Goal: Book appointment/travel/reservation

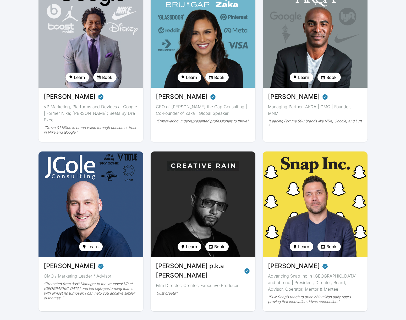
scroll to position [79, 0]
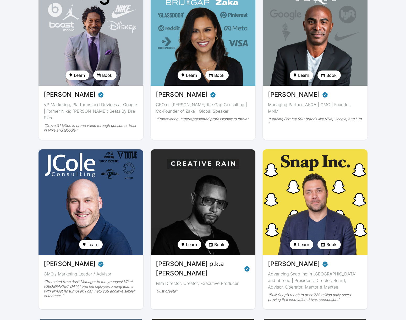
click at [111, 76] on span "Book" at bounding box center [107, 75] width 10 height 6
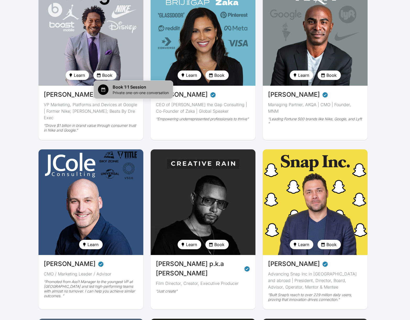
click at [124, 88] on span "Book 1:1 Session" at bounding box center [141, 87] width 56 height 6
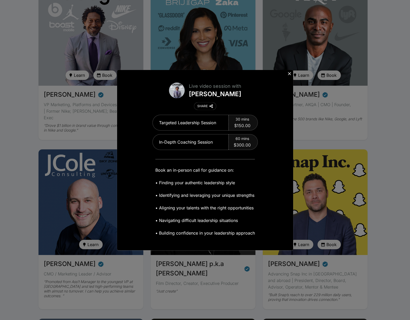
click at [289, 74] on icon at bounding box center [289, 73] width 5 height 5
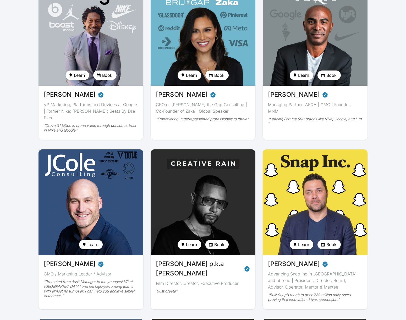
click at [219, 75] on span "Book" at bounding box center [219, 75] width 10 height 6
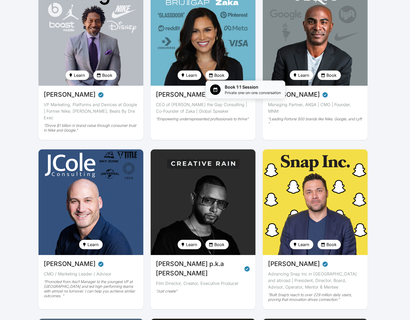
click at [235, 89] on span "Book 1:1 Session" at bounding box center [253, 87] width 56 height 6
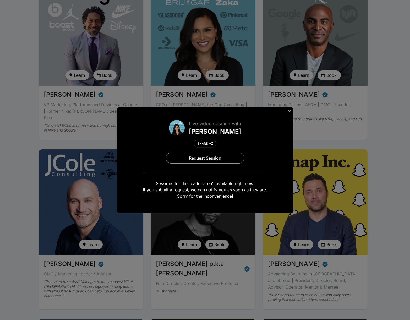
click at [290, 110] on icon at bounding box center [289, 110] width 5 height 5
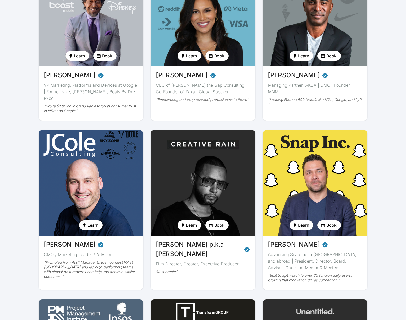
scroll to position [131, 0]
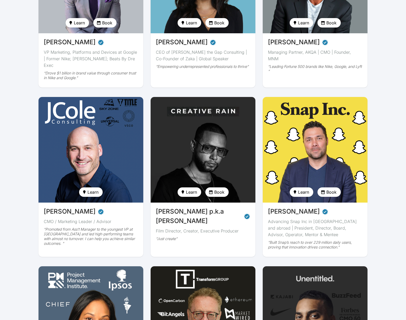
click at [222, 189] on span "Book" at bounding box center [219, 192] width 10 height 6
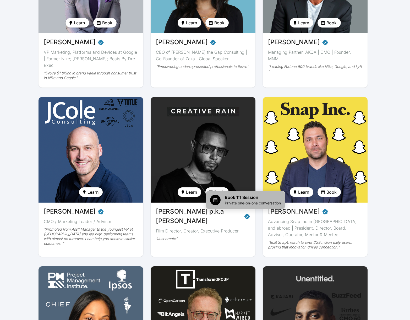
click at [248, 200] on span "Private one-on-one conversation" at bounding box center [253, 202] width 56 height 5
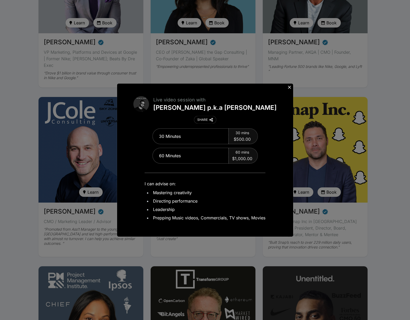
click at [288, 87] on icon at bounding box center [289, 87] width 5 height 5
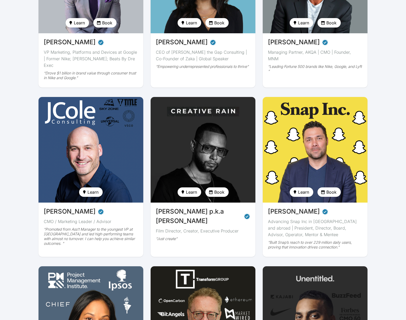
click at [219, 189] on span "Book" at bounding box center [219, 192] width 10 height 6
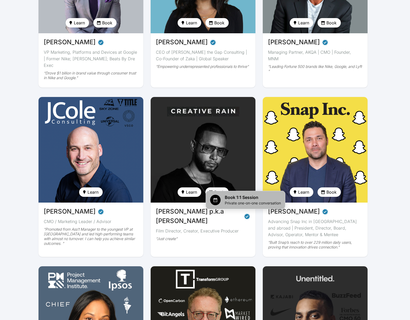
click at [229, 198] on span "Book 1:1 Session" at bounding box center [253, 197] width 56 height 6
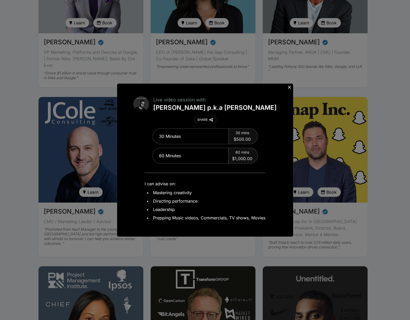
click at [289, 89] on icon at bounding box center [289, 87] width 5 height 5
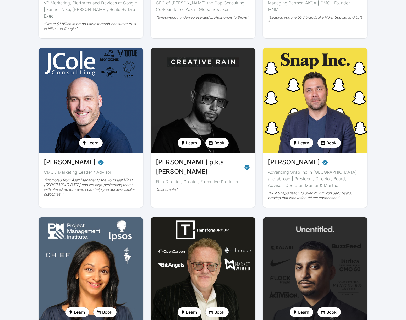
scroll to position [183, 0]
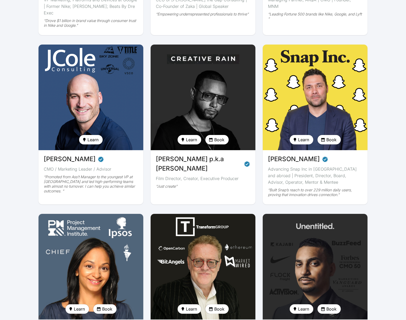
click at [334, 137] on span "Book" at bounding box center [331, 140] width 10 height 6
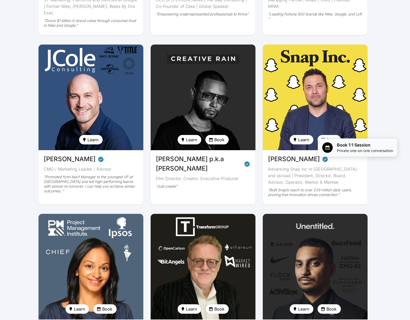
click at [344, 148] on span "Book 1:1 Session" at bounding box center [365, 145] width 56 height 6
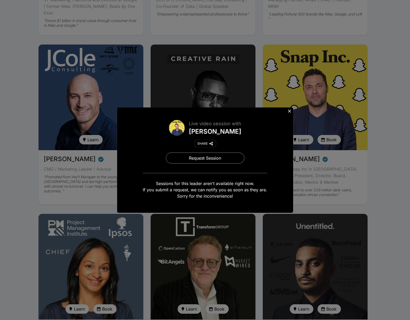
click at [289, 111] on icon at bounding box center [289, 111] width 3 height 3
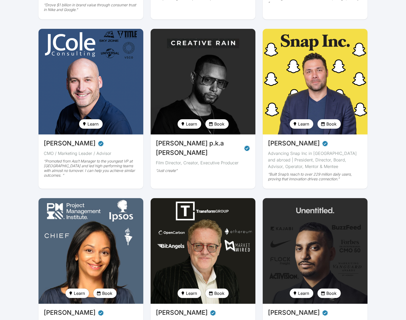
scroll to position [288, 0]
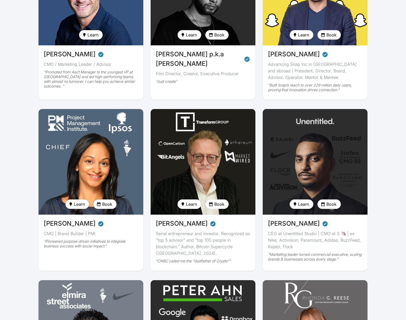
click at [108, 201] on span "Book" at bounding box center [107, 204] width 10 height 6
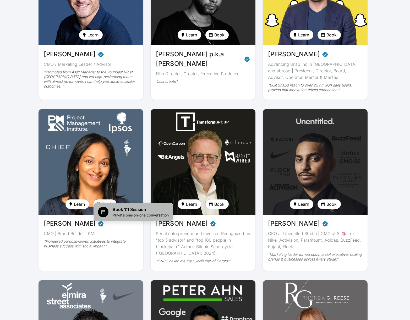
click at [146, 206] on li "Book 1:1 Session Private one-on-one conversation" at bounding box center [133, 212] width 79 height 18
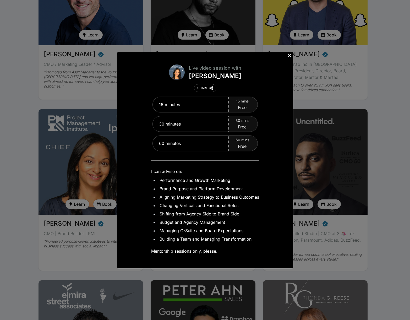
click at [288, 55] on icon at bounding box center [289, 55] width 3 height 3
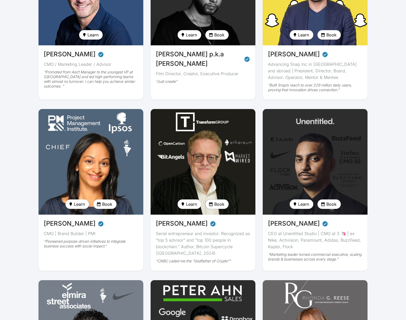
click at [219, 201] on span "Book" at bounding box center [219, 204] width 10 height 6
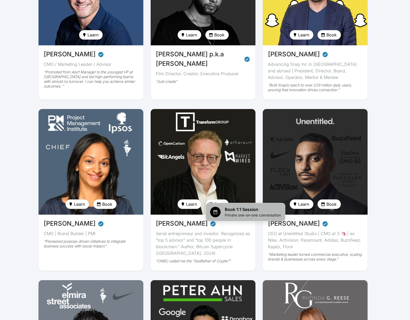
click at [237, 214] on span "Private one-on-one conversation" at bounding box center [253, 215] width 56 height 5
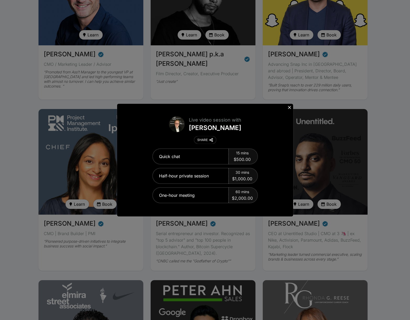
click at [289, 108] on icon at bounding box center [289, 107] width 3 height 3
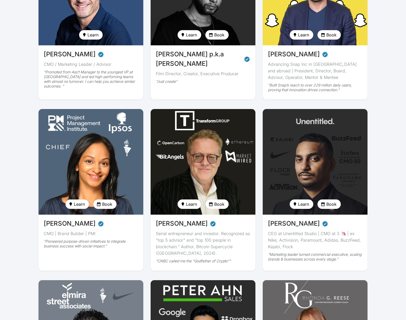
scroll to position [314, 0]
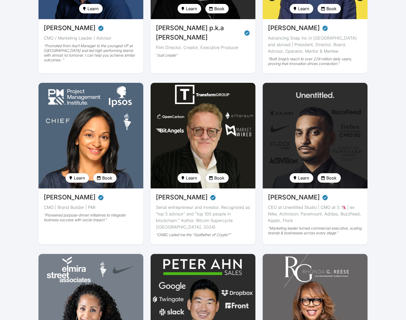
click at [186, 193] on span "Michael Terpin" at bounding box center [182, 197] width 52 height 9
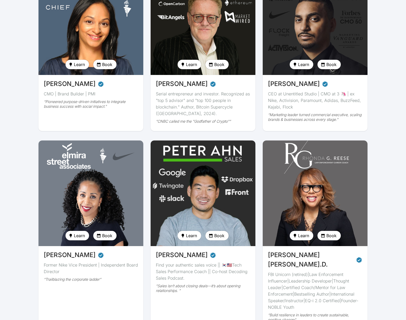
scroll to position [445, 0]
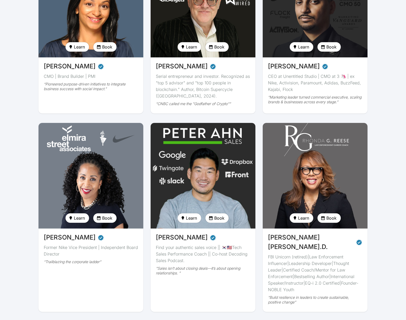
click at [330, 215] on span "Book" at bounding box center [331, 218] width 10 height 6
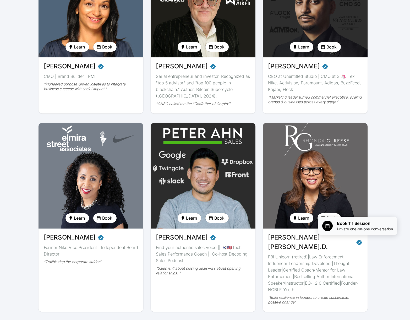
click at [343, 228] on span "Private one-on-one conversation" at bounding box center [365, 228] width 56 height 5
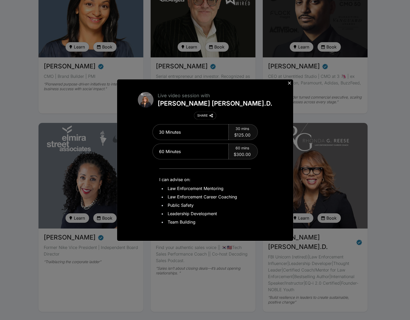
click at [291, 81] on icon at bounding box center [289, 82] width 5 height 5
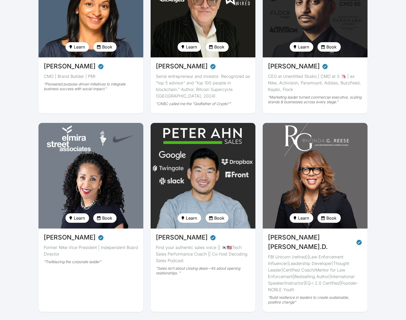
click at [219, 215] on span "Book" at bounding box center [219, 218] width 10 height 6
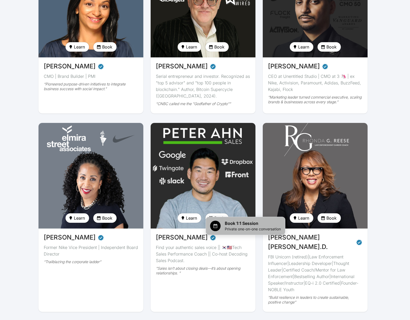
click at [238, 226] on span "Book 1:1 Session" at bounding box center [253, 223] width 56 height 6
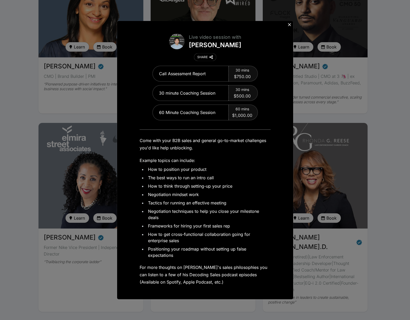
click at [289, 25] on icon at bounding box center [289, 24] width 3 height 3
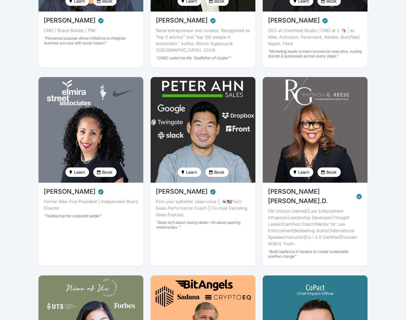
scroll to position [498, 0]
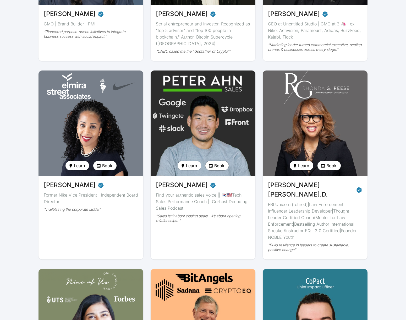
click at [221, 162] on span "Book" at bounding box center [219, 165] width 10 height 6
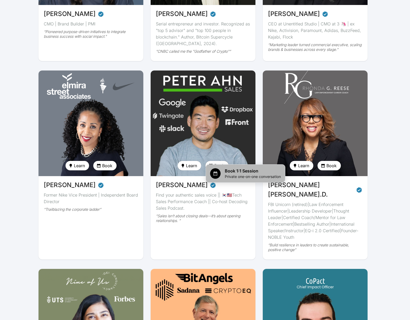
click at [234, 171] on span "Book 1:1 Session" at bounding box center [253, 171] width 56 height 6
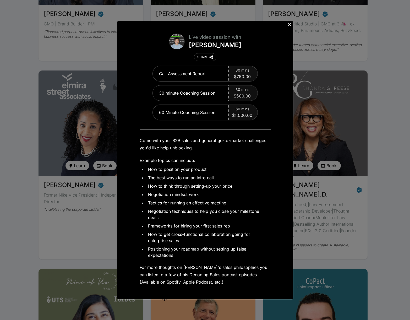
click at [290, 26] on icon at bounding box center [289, 24] width 5 height 5
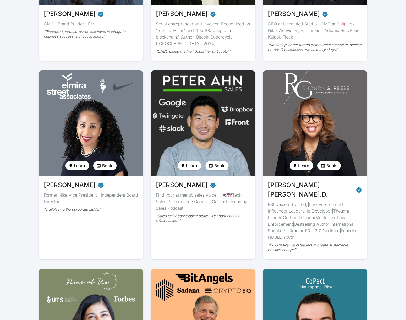
click at [105, 162] on span "Book" at bounding box center [107, 165] width 10 height 6
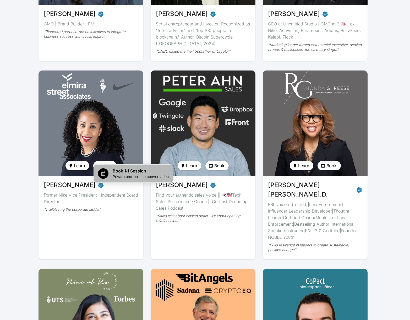
click at [133, 172] on span "Book 1:1 Session" at bounding box center [141, 171] width 56 height 6
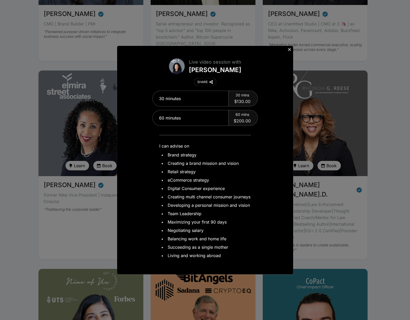
click at [289, 51] on icon at bounding box center [289, 49] width 5 height 5
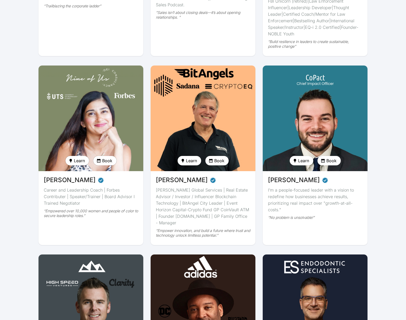
scroll to position [707, 0]
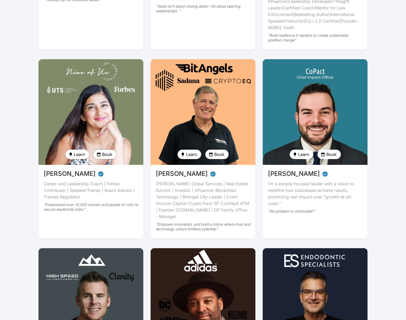
click at [104, 151] on span "Book" at bounding box center [107, 154] width 10 height 6
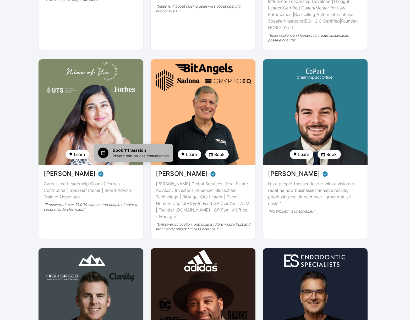
click at [118, 151] on span "Book 1:1 Session" at bounding box center [141, 150] width 56 height 6
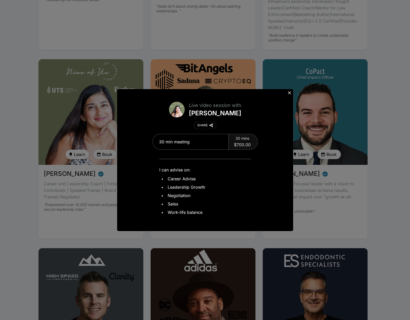
click at [291, 93] on icon at bounding box center [289, 92] width 5 height 5
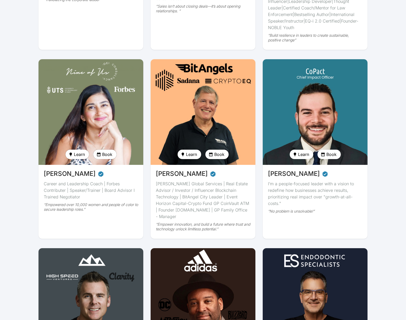
click at [220, 151] on span "Book" at bounding box center [219, 154] width 10 height 6
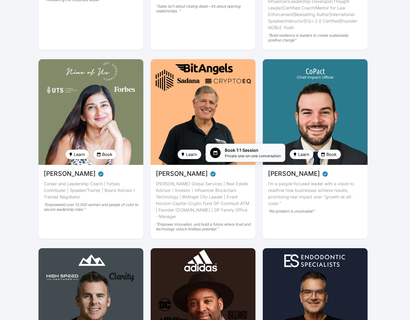
click at [248, 154] on span "Private one-on-one conversation" at bounding box center [253, 155] width 56 height 5
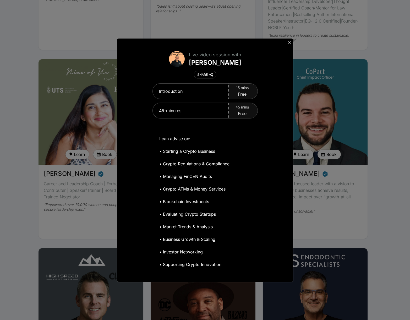
click at [289, 43] on icon at bounding box center [289, 42] width 5 height 5
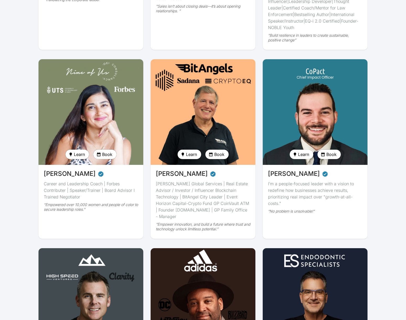
click at [331, 151] on span "Book" at bounding box center [331, 154] width 10 height 6
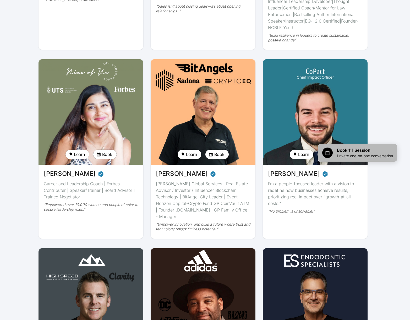
click at [347, 152] on span "Book 1:1 Session" at bounding box center [365, 150] width 56 height 6
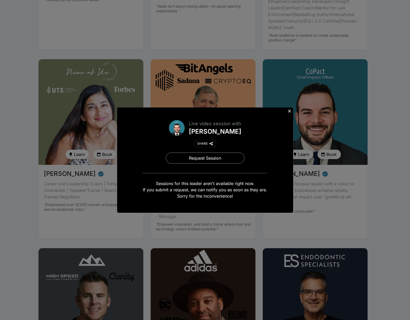
click at [289, 111] on icon at bounding box center [289, 111] width 3 height 3
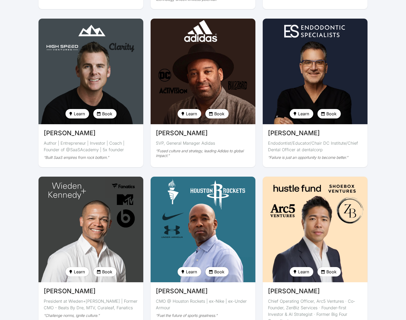
scroll to position [970, 0]
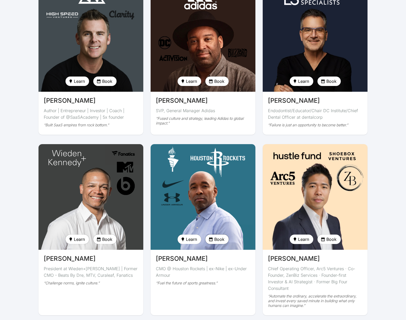
click at [221, 236] on span "Book" at bounding box center [219, 239] width 10 height 6
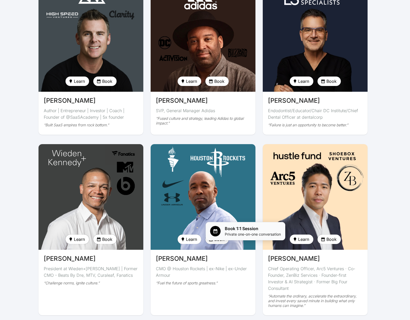
click at [233, 228] on span "Book 1:1 Session" at bounding box center [253, 228] width 56 height 6
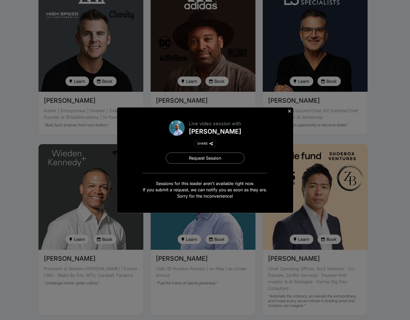
click at [289, 111] on icon at bounding box center [289, 110] width 5 height 5
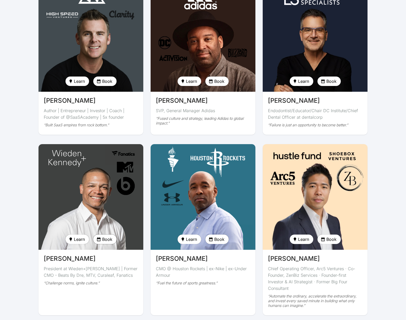
click at [108, 236] on span "Book" at bounding box center [107, 239] width 10 height 6
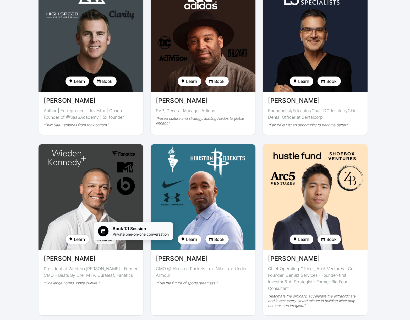
click at [132, 231] on span "Book 1:1 Session" at bounding box center [141, 228] width 56 height 6
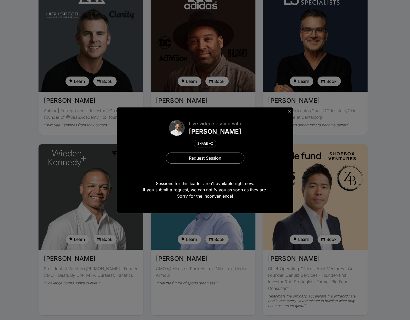
click at [290, 112] on icon at bounding box center [289, 110] width 5 height 5
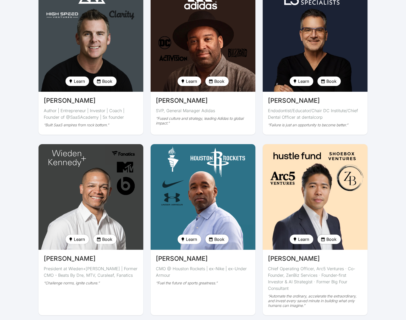
click at [336, 236] on span "Book" at bounding box center [331, 239] width 10 height 6
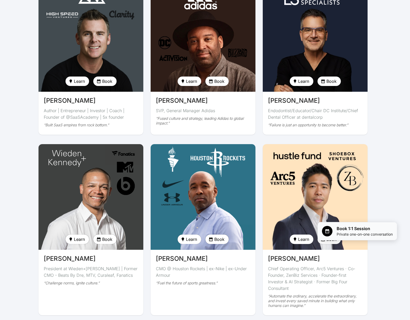
click at [356, 231] on span "Book 1:1 Session" at bounding box center [365, 228] width 56 height 6
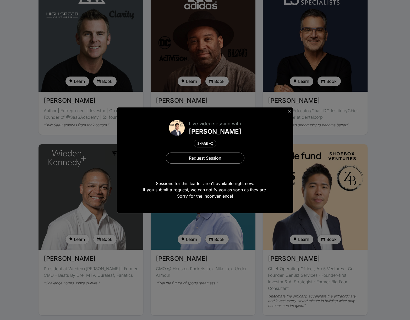
click at [289, 110] on icon at bounding box center [289, 110] width 5 height 5
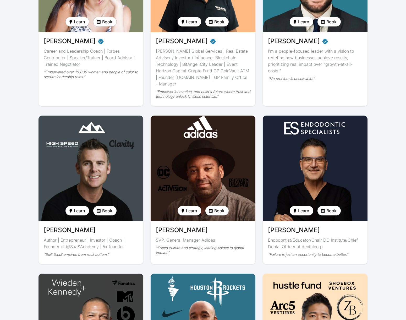
scroll to position [838, 0]
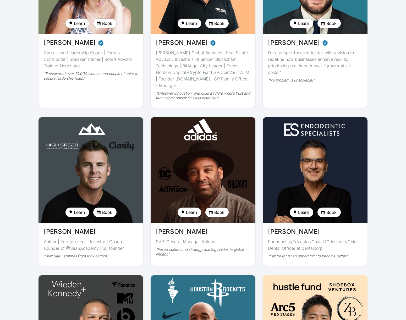
click at [216, 209] on span "Book" at bounding box center [219, 212] width 10 height 6
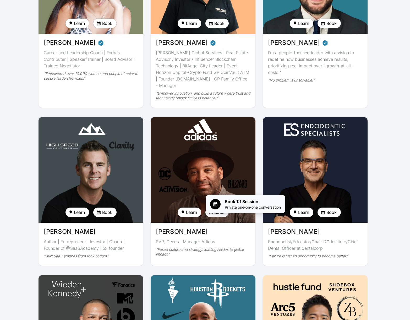
click at [247, 200] on span "Book 1:1 Session" at bounding box center [253, 201] width 56 height 6
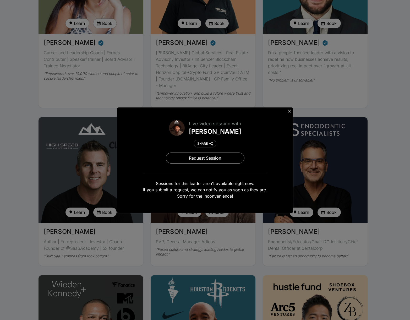
click at [291, 112] on icon at bounding box center [289, 110] width 5 height 5
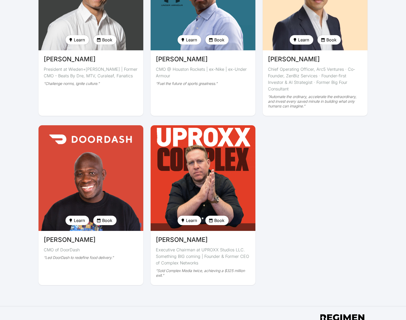
scroll to position [1179, 0]
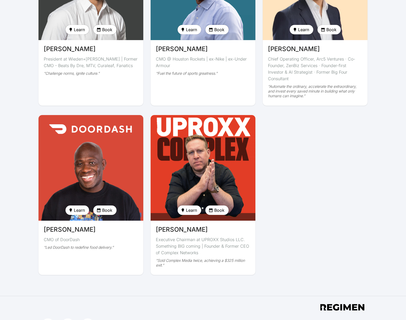
click at [111, 207] on span "Book" at bounding box center [107, 210] width 10 height 6
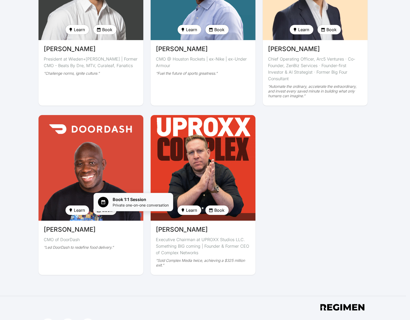
click at [120, 205] on span "Private one-on-one conversation" at bounding box center [141, 205] width 56 height 5
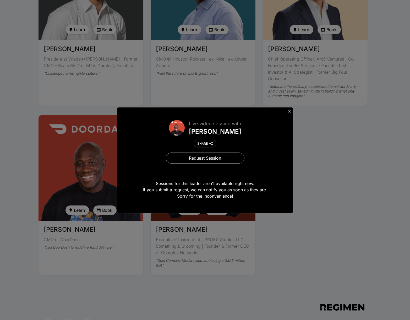
drag, startPoint x: 290, startPoint y: 111, endPoint x: 274, endPoint y: 120, distance: 18.1
click at [290, 111] on icon at bounding box center [289, 111] width 3 height 3
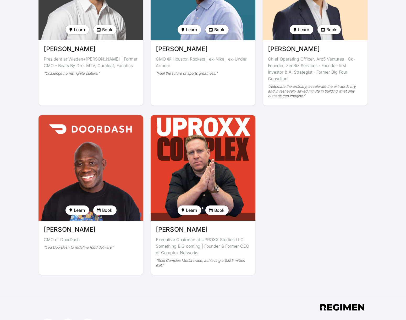
click at [217, 207] on span "Book" at bounding box center [219, 210] width 10 height 6
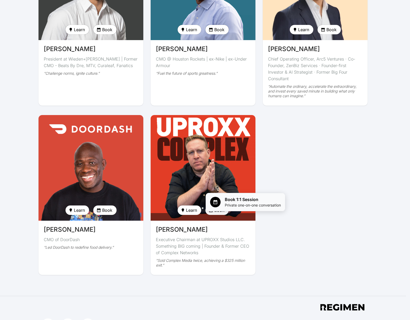
click at [248, 204] on span "Private one-on-one conversation" at bounding box center [253, 205] width 56 height 5
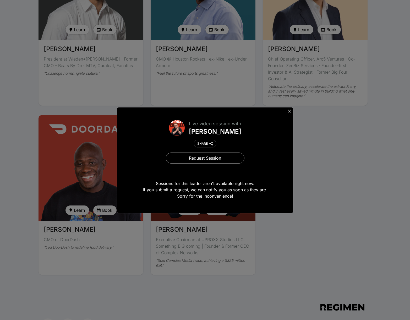
click at [288, 112] on icon at bounding box center [289, 110] width 5 height 5
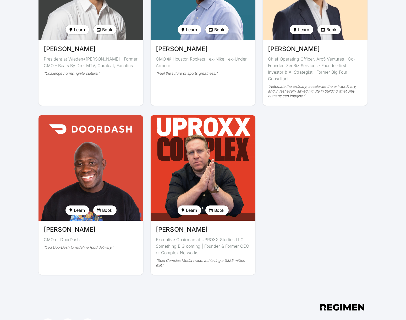
click at [111, 207] on span "Book" at bounding box center [107, 210] width 10 height 6
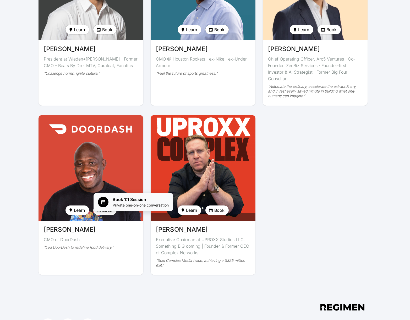
click at [136, 200] on span "Book 1:1 Session" at bounding box center [141, 199] width 56 height 6
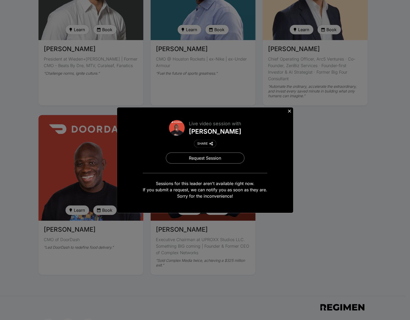
click at [291, 111] on icon at bounding box center [289, 110] width 5 height 5
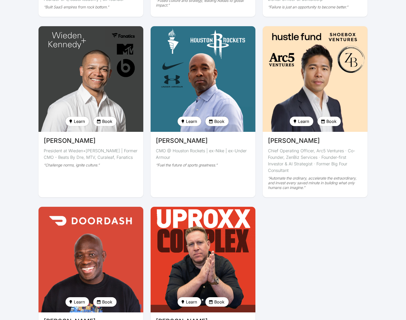
scroll to position [1074, 0]
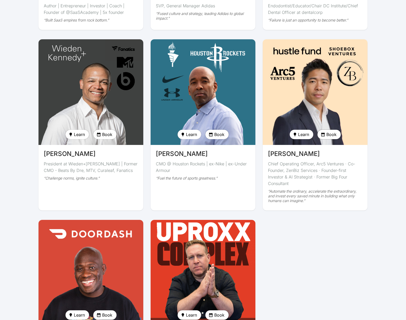
click at [333, 131] on span "Book" at bounding box center [331, 134] width 10 height 6
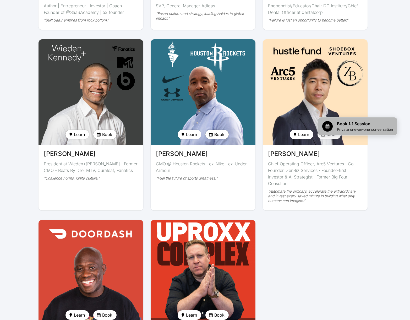
click at [348, 125] on span "Book 1:1 Session" at bounding box center [365, 124] width 56 height 6
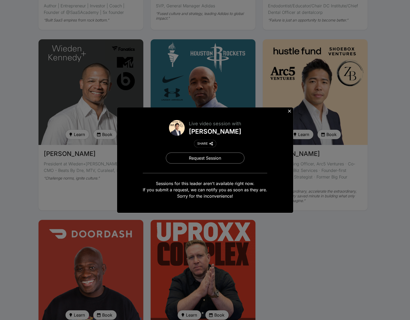
click at [291, 109] on icon at bounding box center [289, 110] width 5 height 5
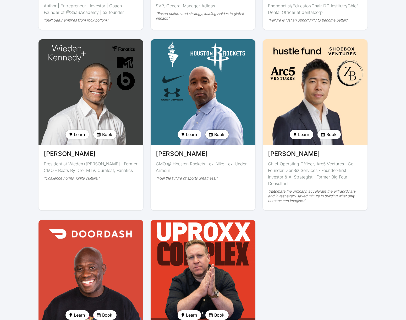
click at [221, 131] on span "Book" at bounding box center [219, 134] width 10 height 6
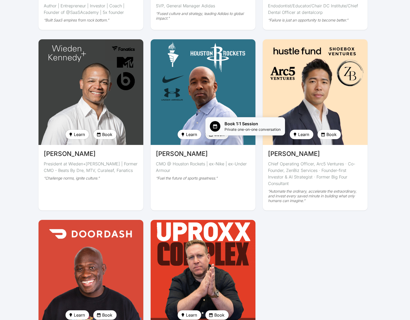
click at [252, 124] on span "Book 1:1 Session" at bounding box center [253, 124] width 56 height 6
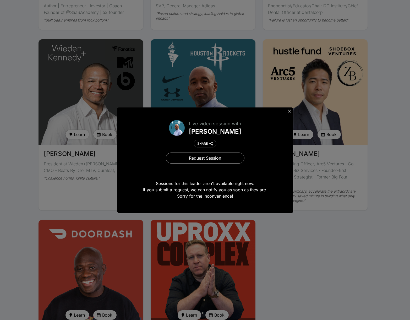
drag, startPoint x: 289, startPoint y: 112, endPoint x: 279, endPoint y: 114, distance: 10.1
click at [289, 112] on icon at bounding box center [289, 110] width 5 height 5
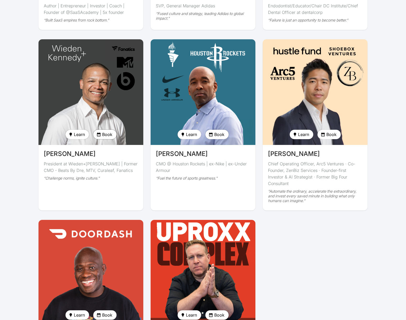
click at [107, 131] on span "Book" at bounding box center [107, 134] width 10 height 6
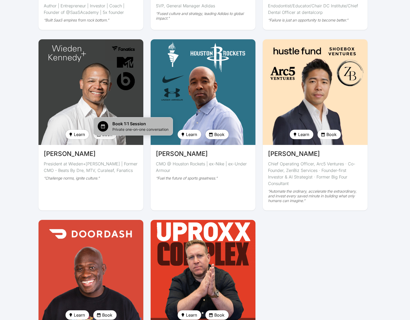
click at [145, 123] on span "Book 1:1 Session" at bounding box center [140, 124] width 56 height 6
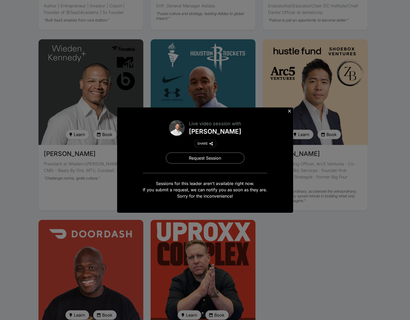
click at [288, 111] on icon at bounding box center [289, 110] width 5 height 5
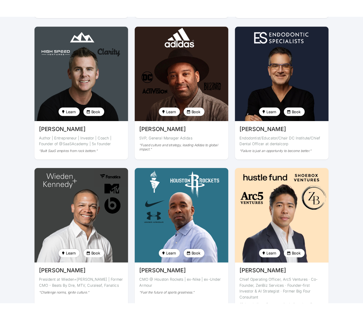
scroll to position [891, 0]
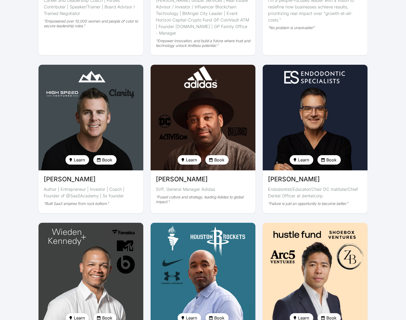
click at [329, 157] on span "Book" at bounding box center [331, 160] width 10 height 6
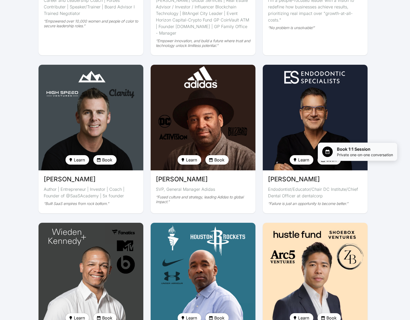
click at [357, 153] on span "Private one-on-one conversation" at bounding box center [365, 154] width 56 height 5
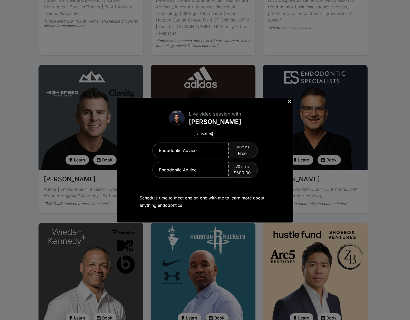
click at [288, 101] on icon at bounding box center [289, 101] width 5 height 5
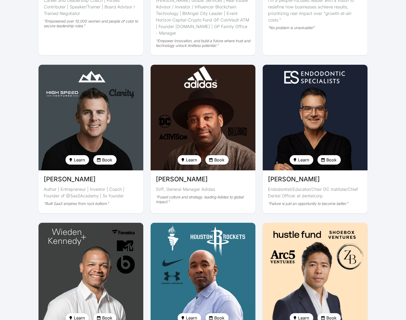
click at [220, 157] on span "Book" at bounding box center [219, 160] width 10 height 6
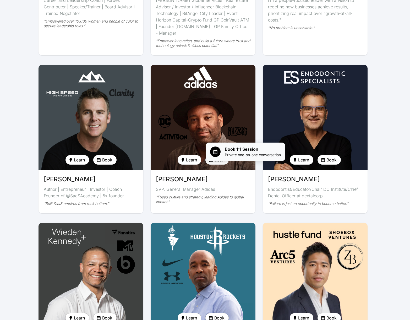
click at [239, 152] on span "Book 1:1 Session" at bounding box center [253, 149] width 56 height 6
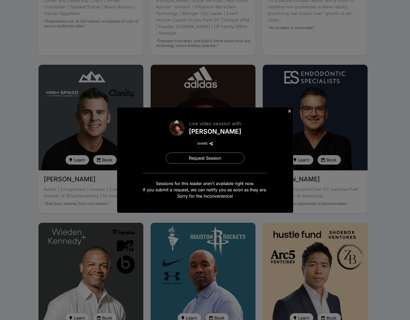
click at [290, 110] on icon at bounding box center [289, 110] width 5 height 5
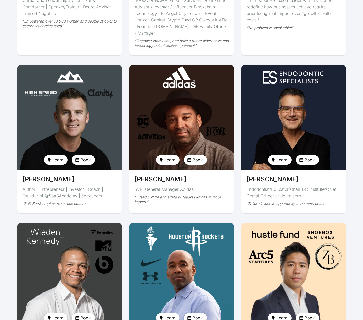
click at [194, 157] on span "Book" at bounding box center [198, 160] width 10 height 6
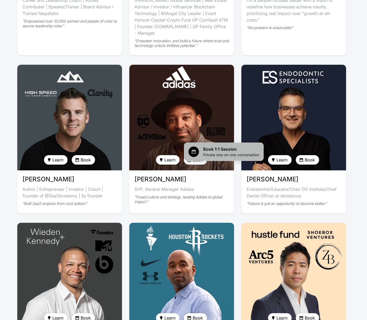
click at [217, 151] on span "Book 1:1 Session" at bounding box center [231, 149] width 56 height 6
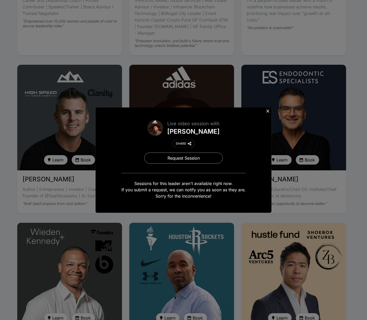
click at [268, 112] on icon at bounding box center [267, 110] width 5 height 5
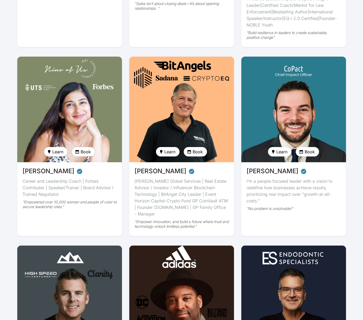
scroll to position [681, 0]
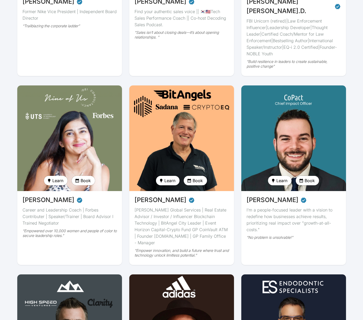
click at [310, 177] on span "Book" at bounding box center [310, 180] width 10 height 6
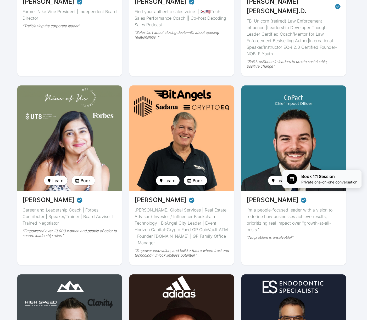
click at [318, 178] on span "Book 1:1 Session" at bounding box center [330, 176] width 56 height 6
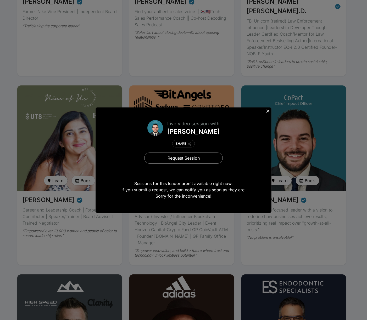
click at [268, 111] on icon at bounding box center [267, 110] width 5 height 5
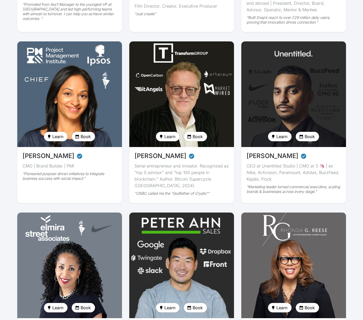
scroll to position [347, 0]
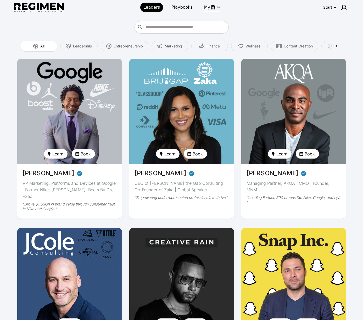
click at [216, 7] on icon "button" at bounding box center [219, 7] width 6 height 6
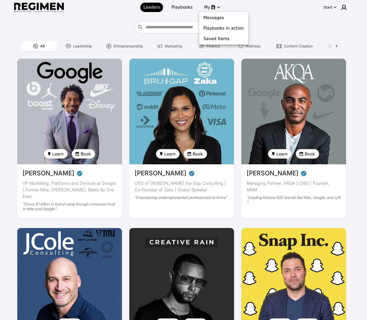
click at [336, 6] on div at bounding box center [183, 160] width 367 height 320
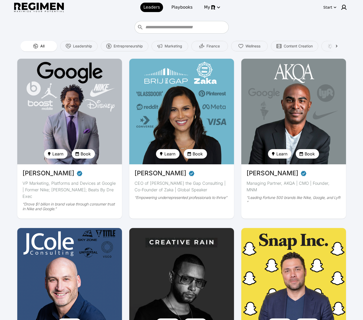
click at [333, 7] on icon "button" at bounding box center [335, 7] width 5 height 5
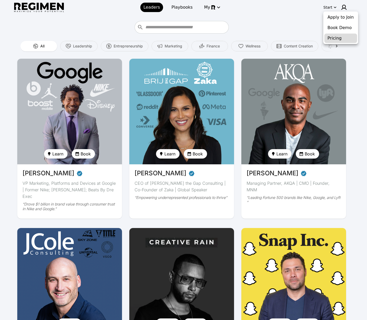
click at [336, 40] on button "Pricing" at bounding box center [341, 38] width 33 height 9
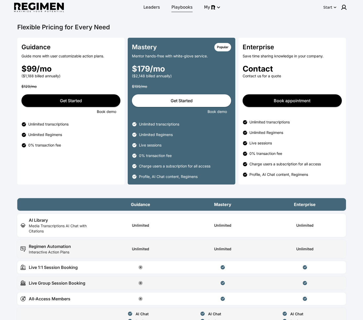
click at [179, 10] on span "Playbooks" at bounding box center [182, 7] width 21 height 6
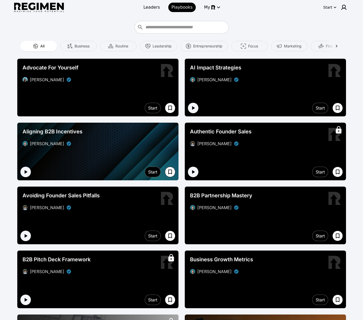
click at [42, 9] on img at bounding box center [39, 8] width 50 height 10
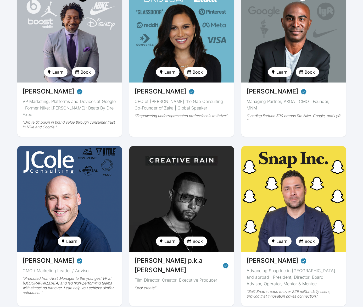
scroll to position [52, 0]
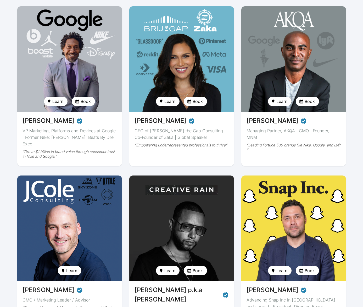
click at [313, 103] on span "Book" at bounding box center [310, 101] width 10 height 6
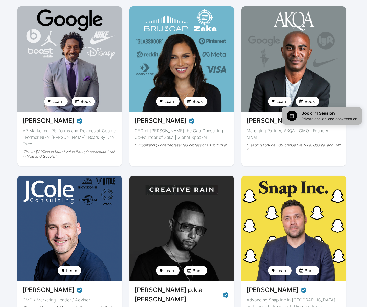
click at [318, 118] on span "Private one-on-one conversation" at bounding box center [330, 118] width 56 height 5
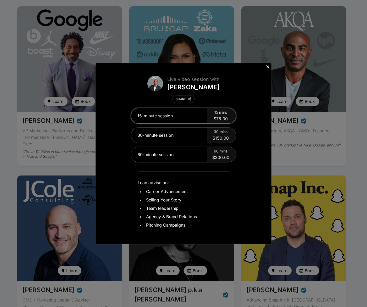
click at [177, 116] on div "15-minute session" at bounding box center [169, 115] width 76 height 15
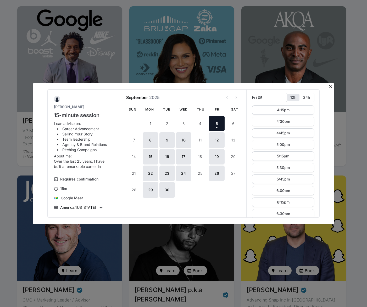
click at [331, 85] on icon at bounding box center [330, 86] width 5 height 5
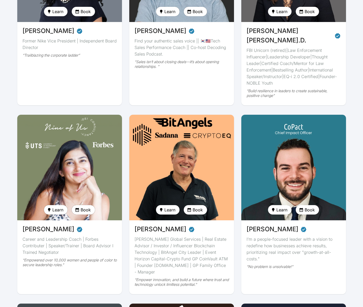
scroll to position [655, 0]
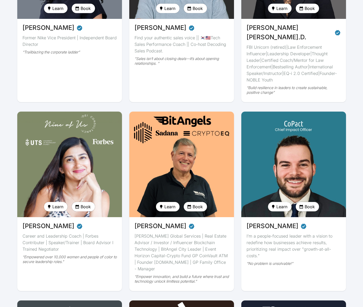
click at [313, 204] on span "Book" at bounding box center [310, 207] width 10 height 6
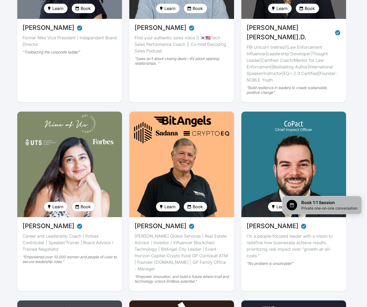
click at [314, 202] on span "Book 1:1 Session" at bounding box center [330, 202] width 56 height 6
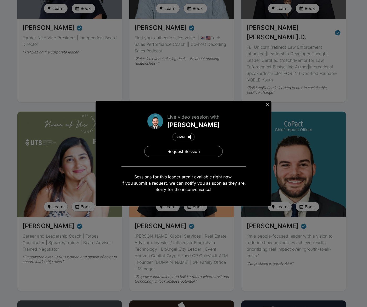
click at [268, 103] on icon at bounding box center [267, 104] width 5 height 5
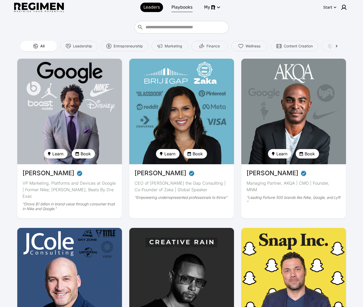
click at [181, 7] on span "Playbooks" at bounding box center [182, 7] width 21 height 6
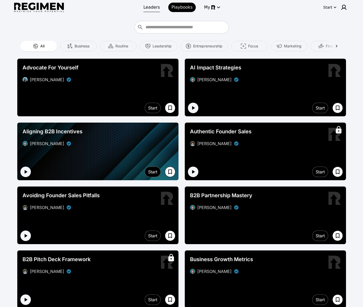
click at [152, 10] on span "Leaders" at bounding box center [152, 7] width 17 height 6
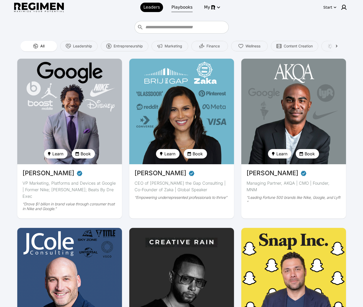
click at [179, 6] on span "Playbooks" at bounding box center [182, 7] width 21 height 6
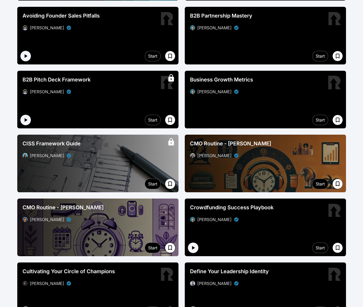
scroll to position [183, 0]
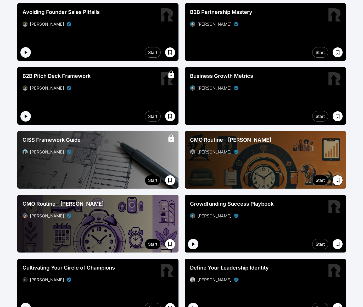
click at [233, 164] on div at bounding box center [265, 160] width 161 height 58
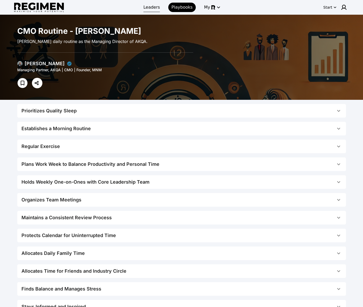
click at [153, 8] on span "Leaders" at bounding box center [152, 7] width 17 height 6
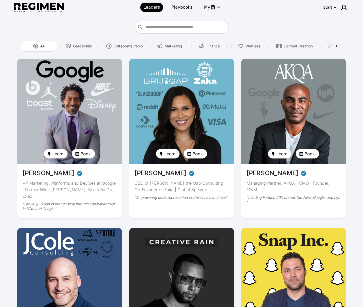
click at [49, 174] on span "Daryl Butler" at bounding box center [49, 172] width 52 height 9
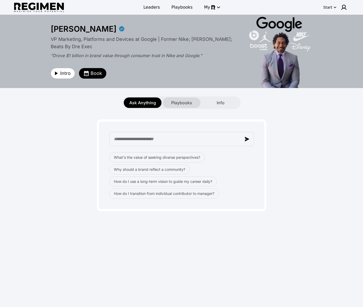
click at [184, 105] on span "Playbooks" at bounding box center [181, 103] width 21 height 6
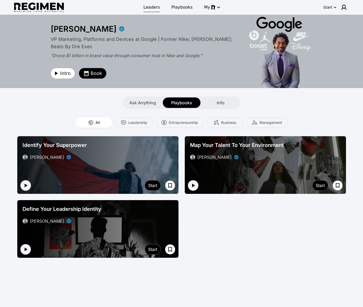
click at [158, 8] on span "Leaders" at bounding box center [152, 7] width 17 height 6
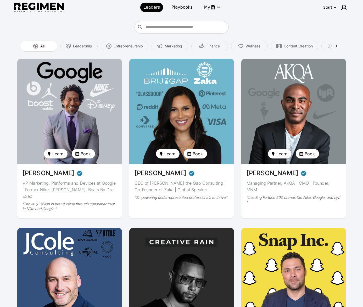
click at [281, 155] on span "Learn" at bounding box center [282, 154] width 11 height 6
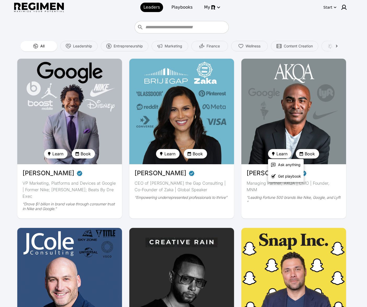
click at [206, 190] on div at bounding box center [183, 153] width 367 height 307
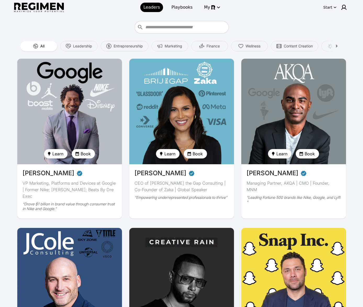
click at [330, 8] on div "Start" at bounding box center [328, 7] width 9 height 5
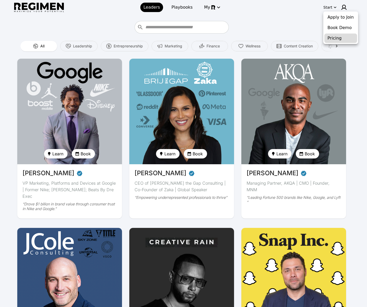
click at [329, 37] on button "Pricing" at bounding box center [341, 38] width 33 height 9
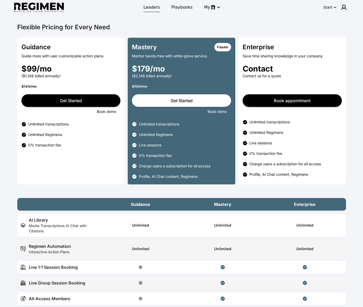
click at [155, 6] on span "Leaders" at bounding box center [152, 7] width 17 height 6
